Goal: Answer question/provide support

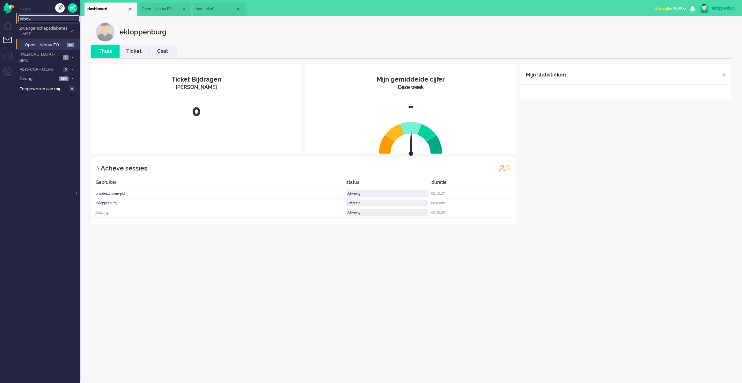
click at [40, 21] on span "Inbox" at bounding box center [50, 19] width 60 height 6
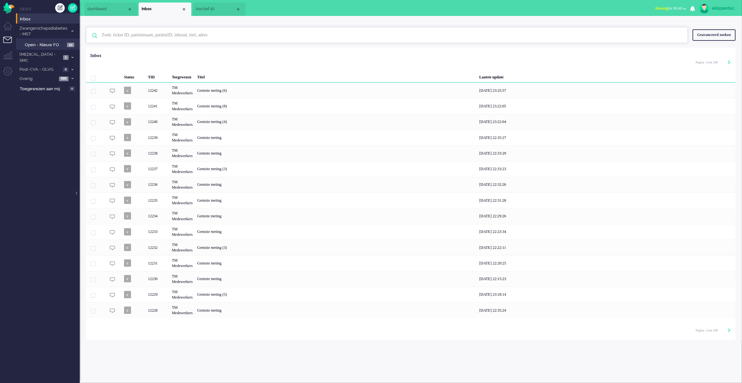
click at [125, 35] on input "text" at bounding box center [388, 34] width 582 height 15
type input "nieuwe"
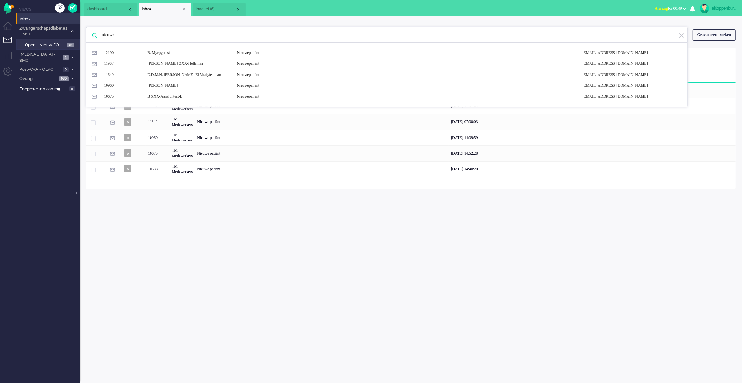
click at [275, 207] on div "ekloppenburg Thuis Ticket Csat Mijn gemiddelde cijfer Deze week - Ticket Bijdra…" at bounding box center [411, 199] width 662 height 367
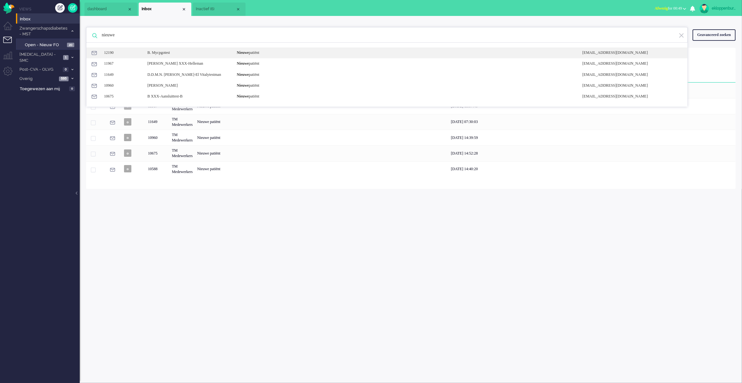
click at [257, 49] on div "12190 B. Mycpgotest Nieuwe patiënt noreply+4b81102c-9a4d-8dc4-aec6-ea6373466e37…" at bounding box center [386, 52] width 601 height 11
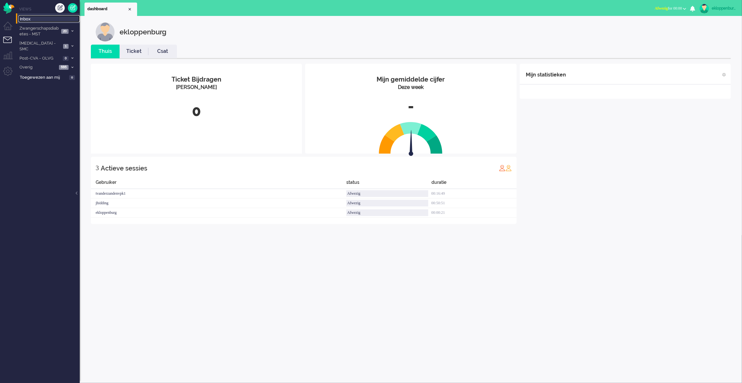
click at [47, 20] on span "Inbox" at bounding box center [50, 19] width 60 height 6
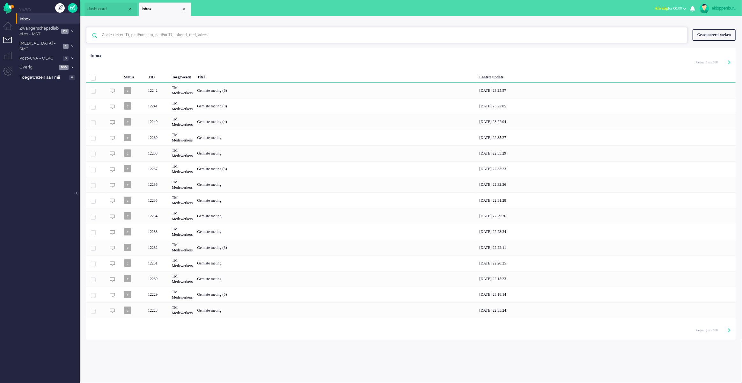
click at [155, 35] on input "text" at bounding box center [388, 34] width 582 height 15
type input "nieuwe"
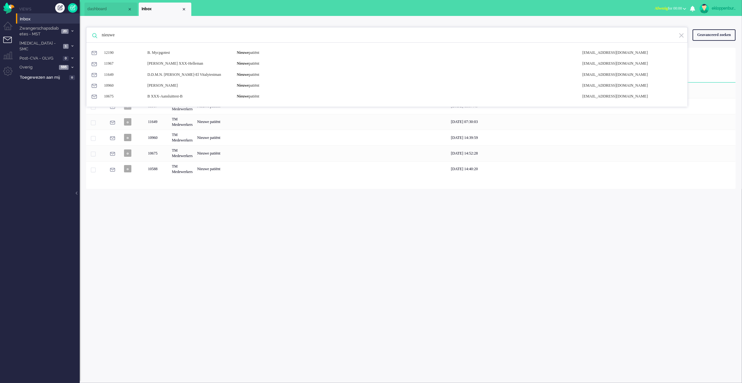
click at [314, 238] on div "ekloppenburg Thuis Ticket Csat Mijn gemiddelde cijfer Deze week - Ticket Bijdra…" at bounding box center [411, 199] width 662 height 367
click at [681, 34] on img at bounding box center [681, 36] width 6 height 6
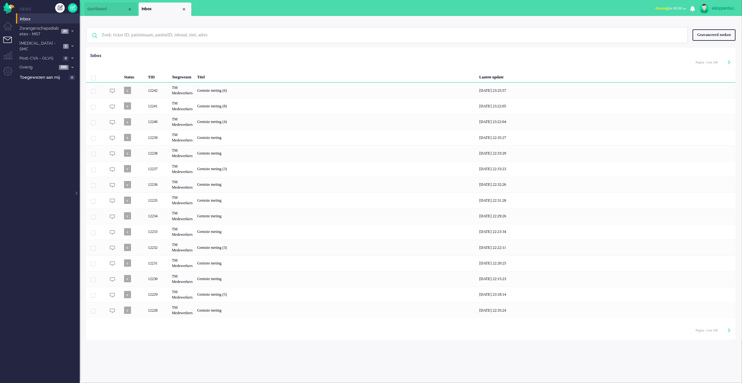
click at [179, 12] on li "Inbox" at bounding box center [165, 9] width 53 height 13
click at [179, 28] on input "text" at bounding box center [388, 34] width 582 height 15
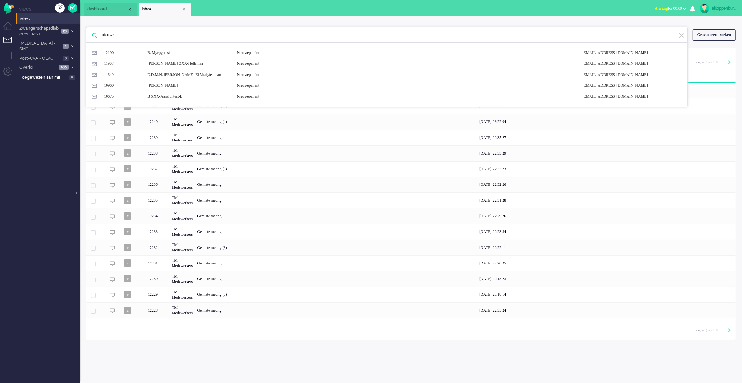
type input "nieuwe"
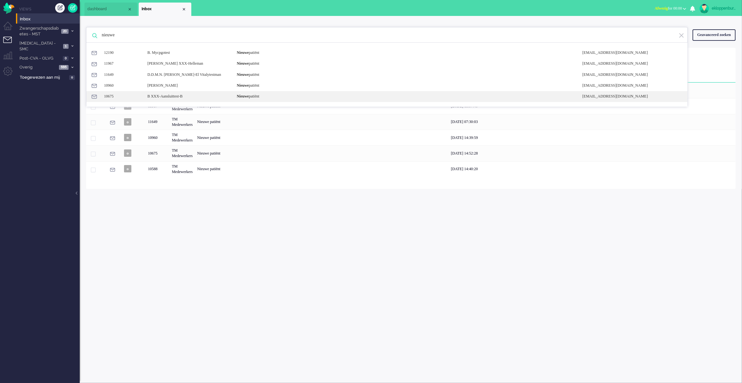
click at [180, 99] on div "B XXX-Aansluittest-B" at bounding box center [186, 96] width 89 height 5
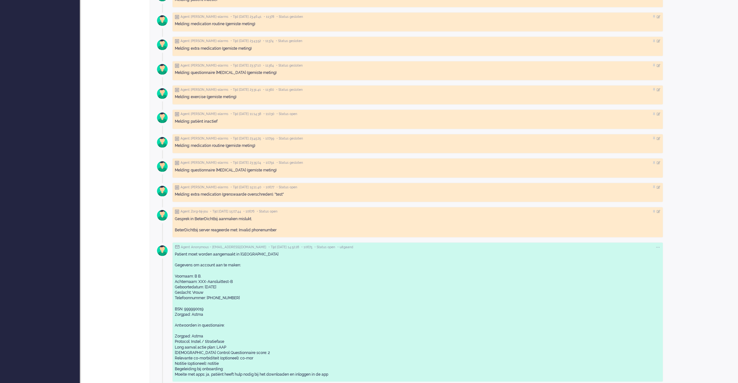
scroll to position [796, 0]
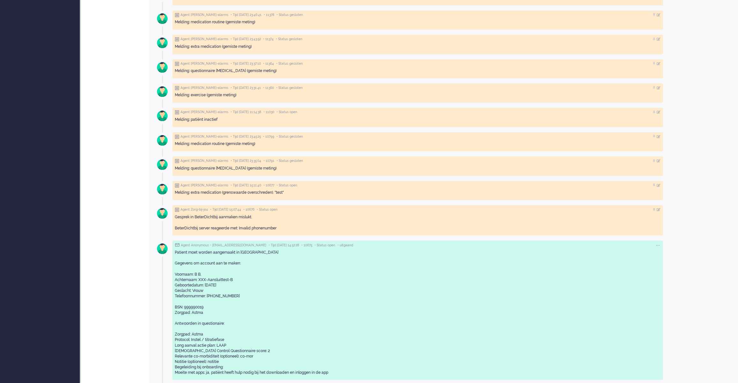
drag, startPoint x: 175, startPoint y: 250, endPoint x: 346, endPoint y: 375, distance: 211.2
click at [346, 375] on div "Patient moet worden aangemaakt in [GEOGRAPHIC_DATA] Gegevens om account aan te …" at bounding box center [417, 312] width 485 height 130
copy div "Patient moet worden aangemaakt in Luscii Gegevens om account aan te maken: Voor…"
